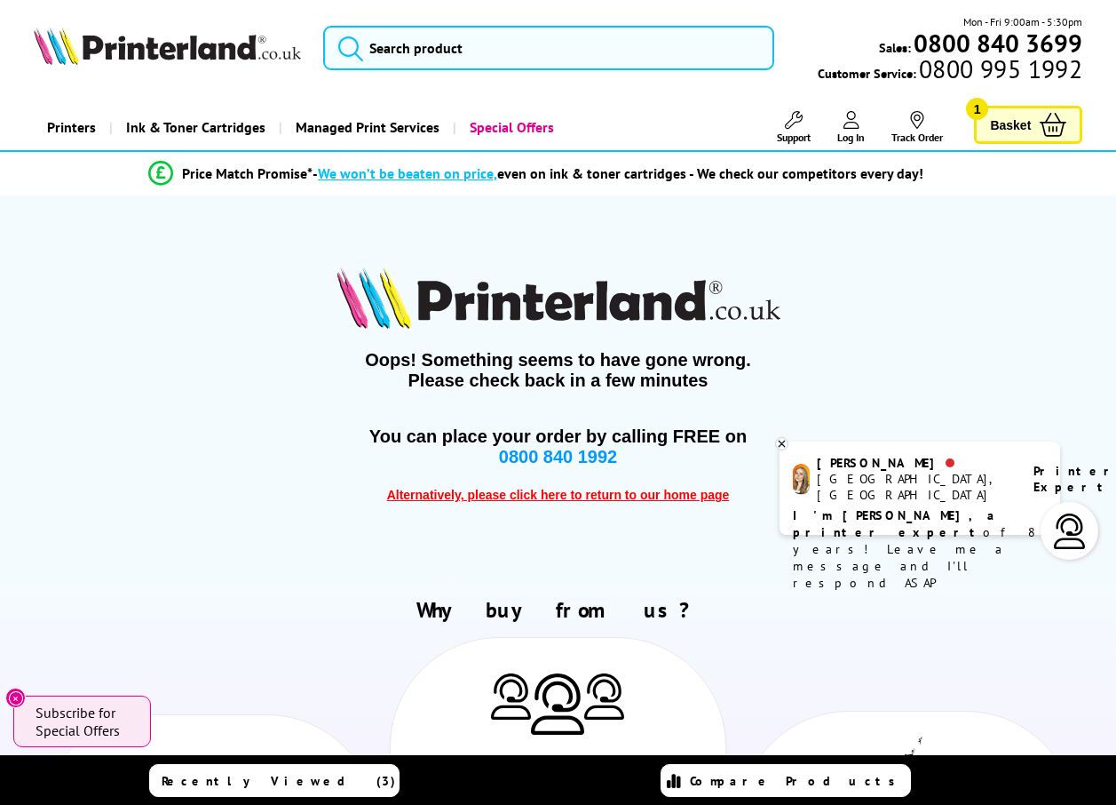
click at [1008, 123] on span "Basket" at bounding box center [1010, 125] width 41 height 24
click at [574, 498] on span "Alternatively, please click here to return to our home page" at bounding box center [558, 495] width 343 height 14
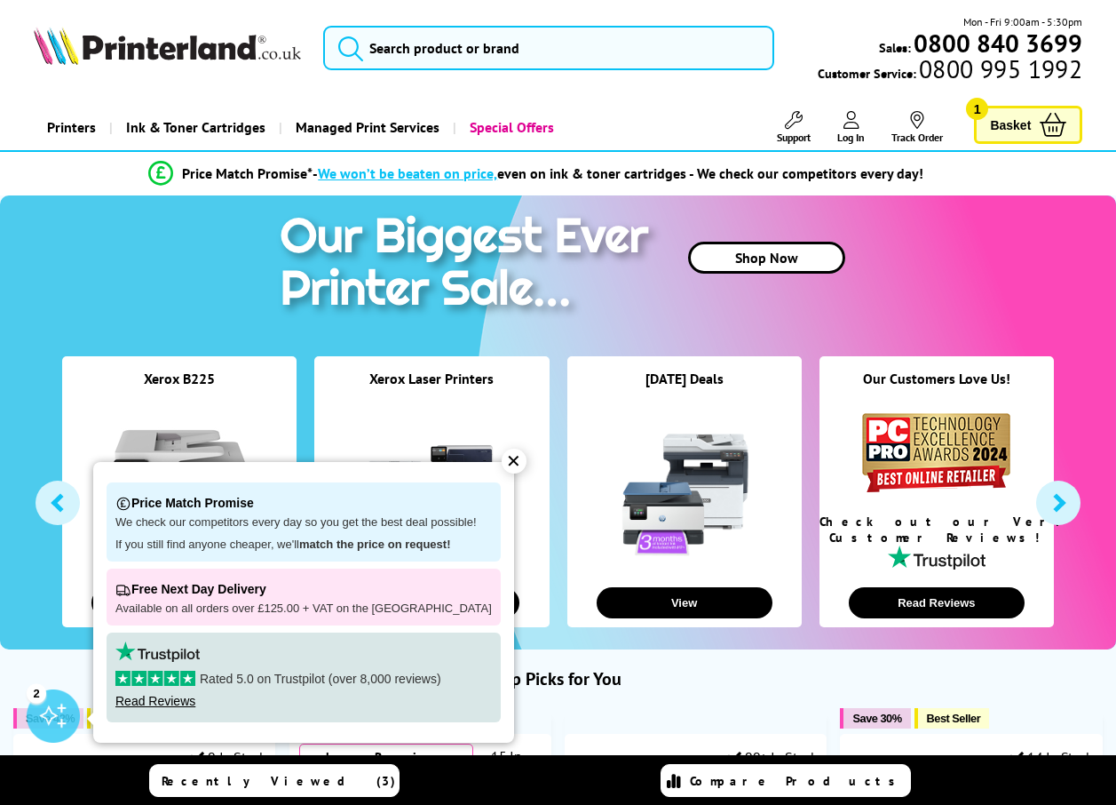
click at [1008, 130] on span "Basket" at bounding box center [1010, 125] width 41 height 24
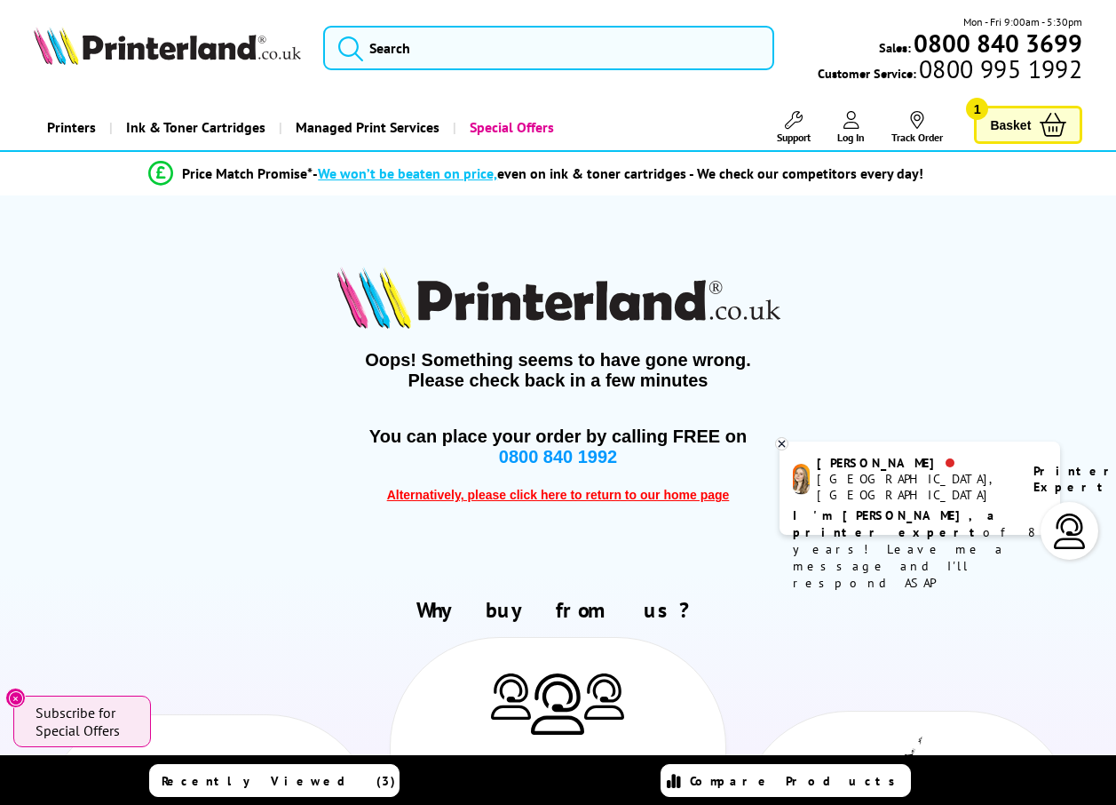
click at [554, 494] on span "Alternatively, please click here to return to our home page" at bounding box center [558, 495] width 343 height 14
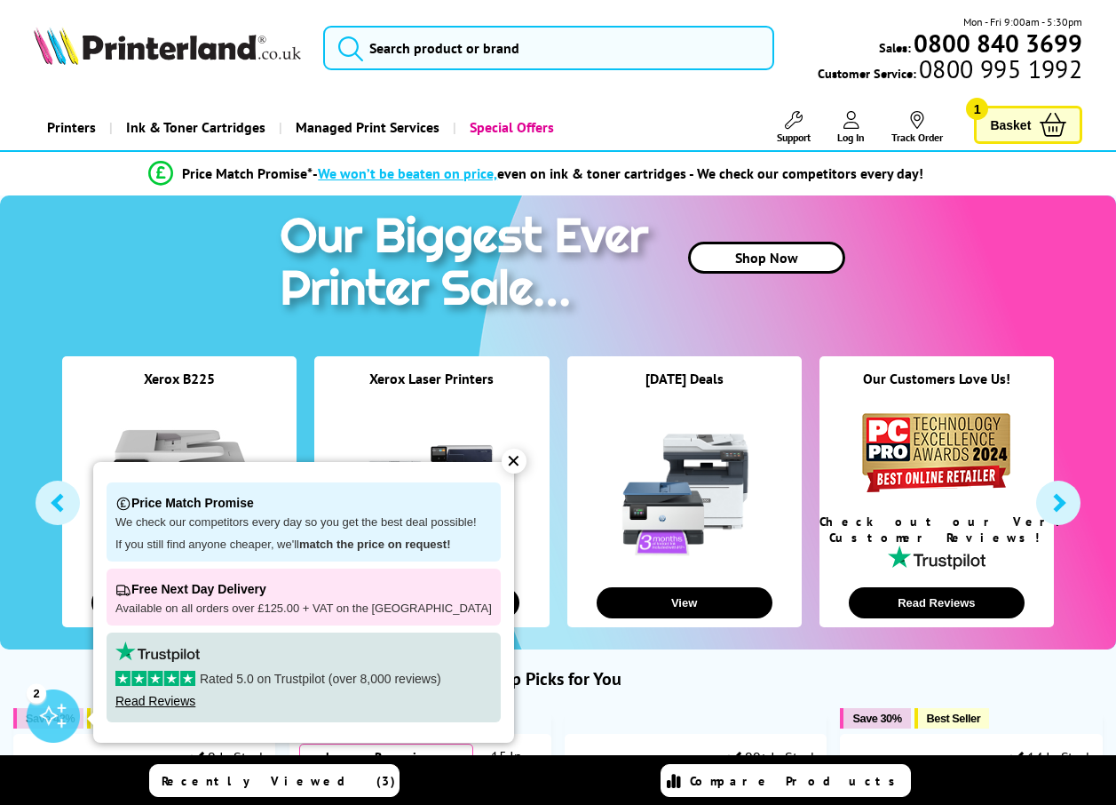
click at [218, 264] on div "Shop Now" at bounding box center [558, 266] width 1081 height 143
click at [194, 392] on div "Xerox B225" at bounding box center [179, 389] width 234 height 40
click at [503, 462] on div "✕" at bounding box center [514, 460] width 25 height 25
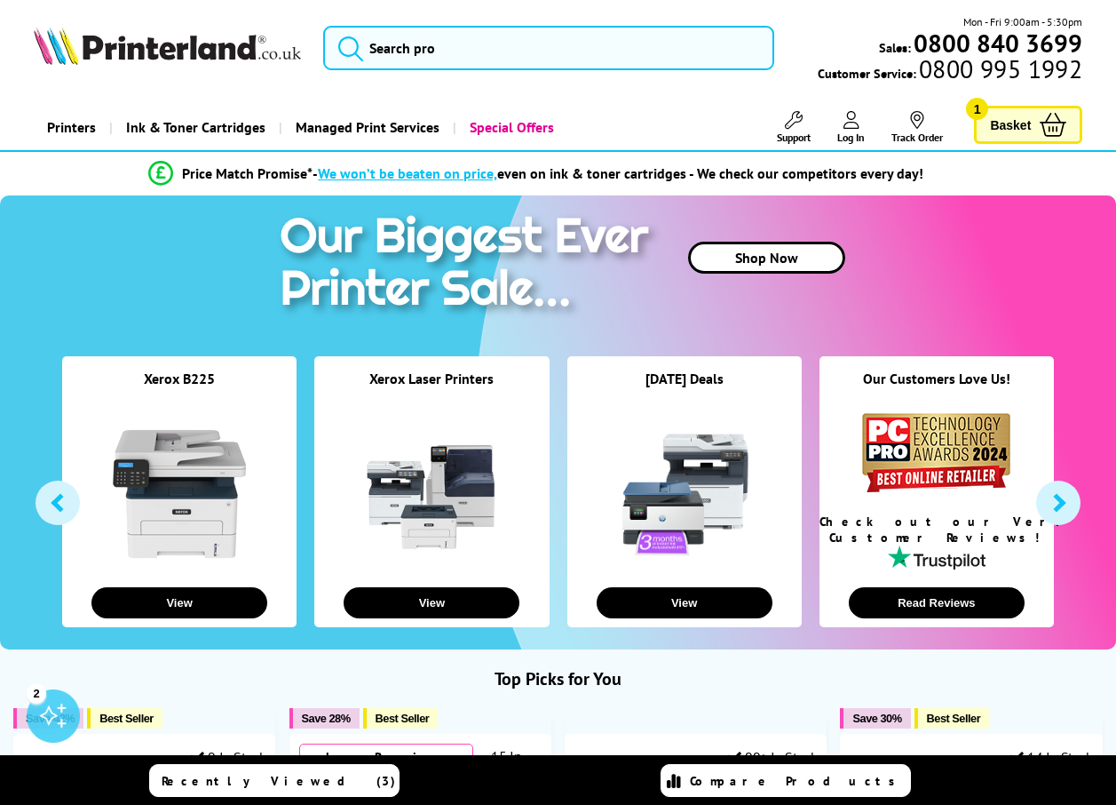
click at [154, 622] on div "Xerox B225 View" at bounding box center [179, 491] width 234 height 271
click at [198, 610] on button "View" at bounding box center [179, 602] width 176 height 31
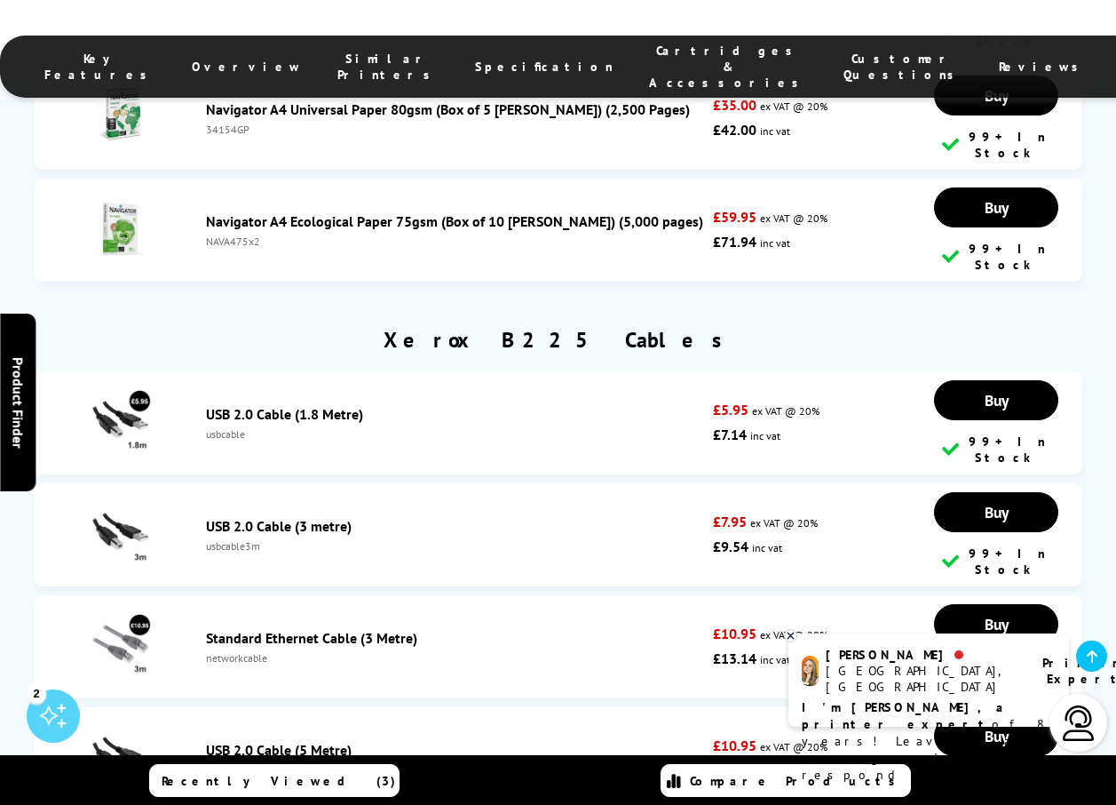
scroll to position [7009, 0]
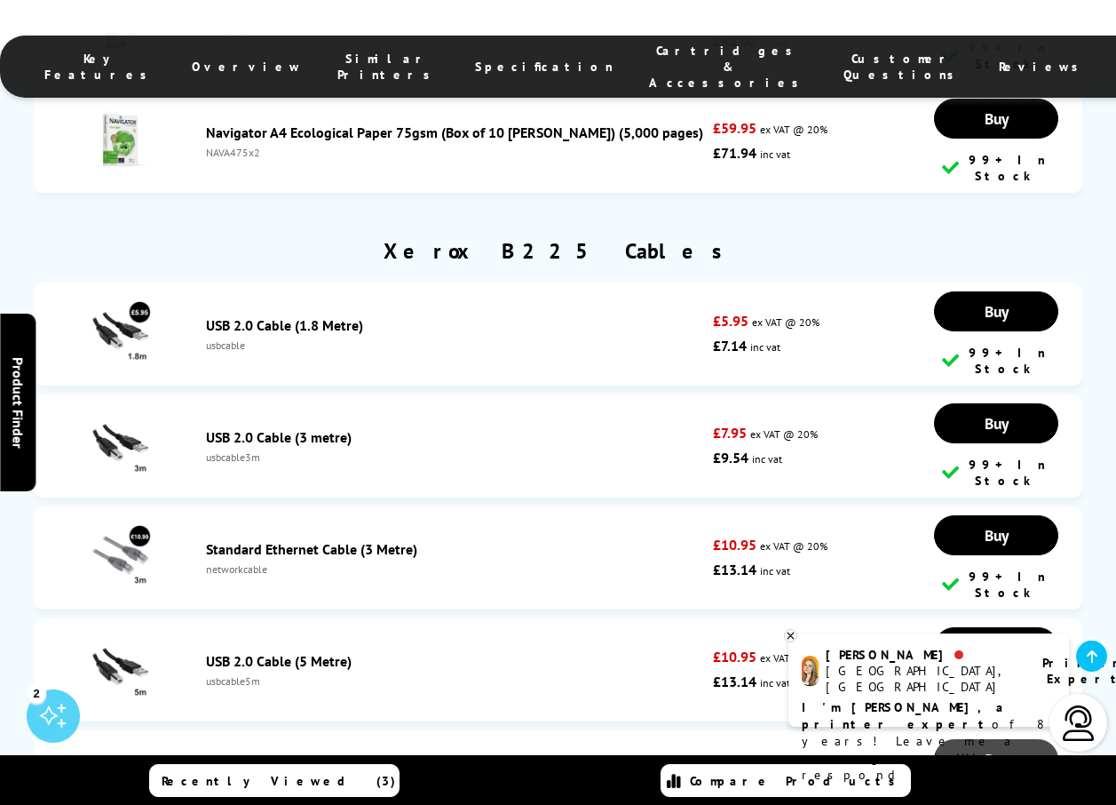
click at [985, 321] on span "Buy" at bounding box center [997, 311] width 24 height 20
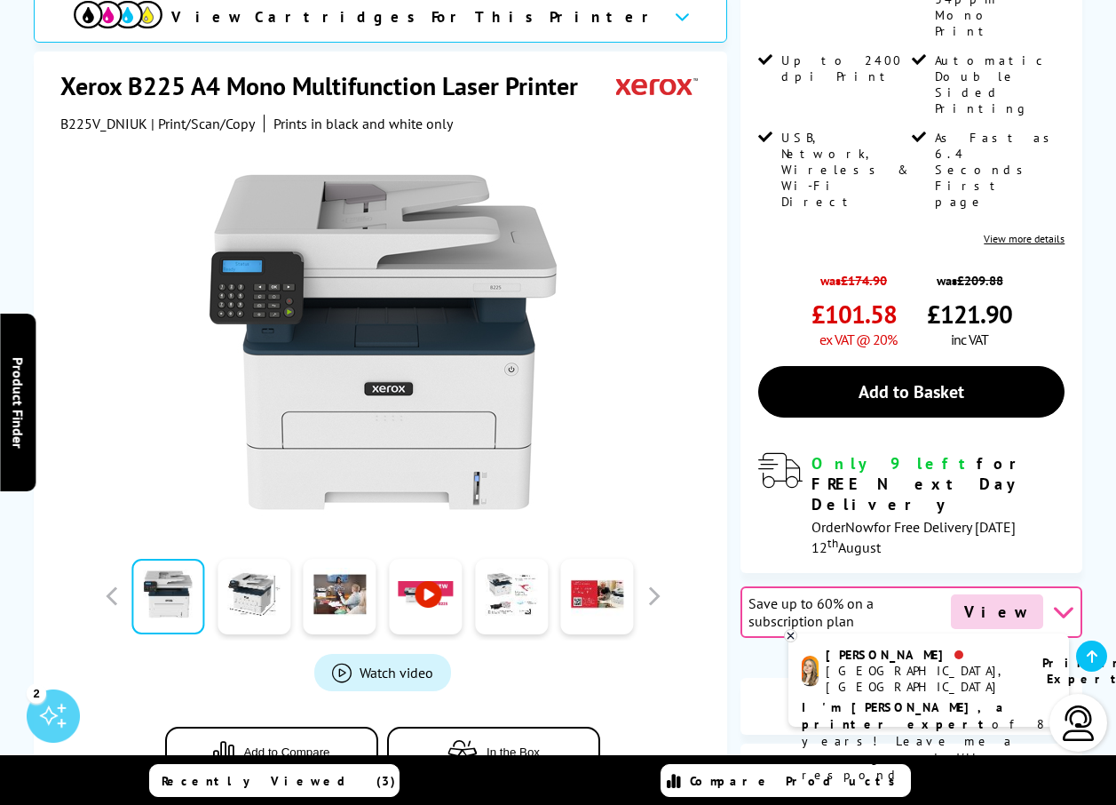
scroll to position [0, 0]
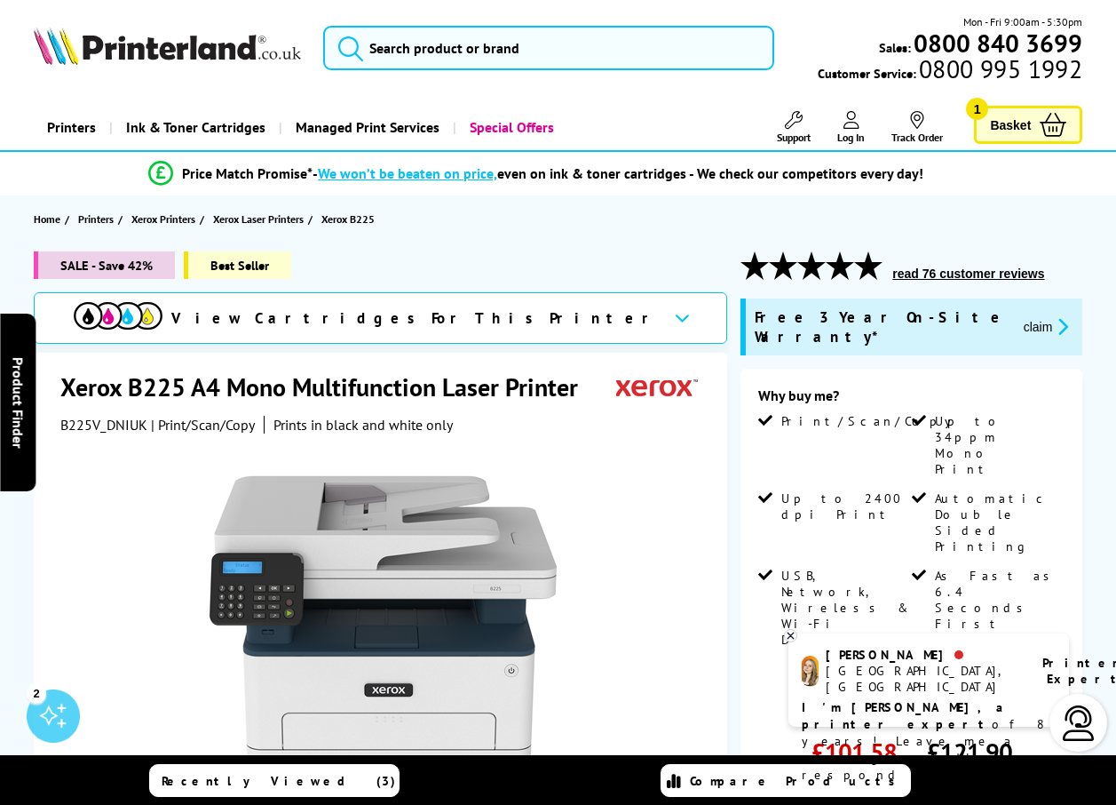
click at [1027, 125] on span "Basket" at bounding box center [1010, 125] width 41 height 24
